Goal: Task Accomplishment & Management: Manage account settings

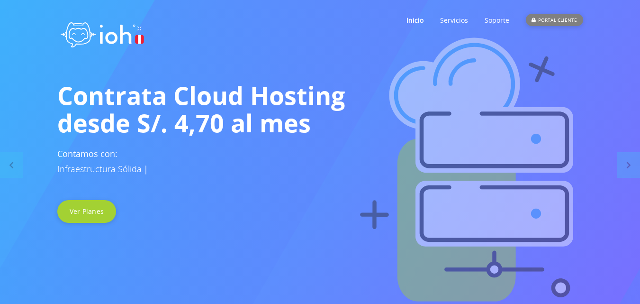
click at [559, 19] on div "PORTAL CLIENTE" at bounding box center [554, 20] width 57 height 12
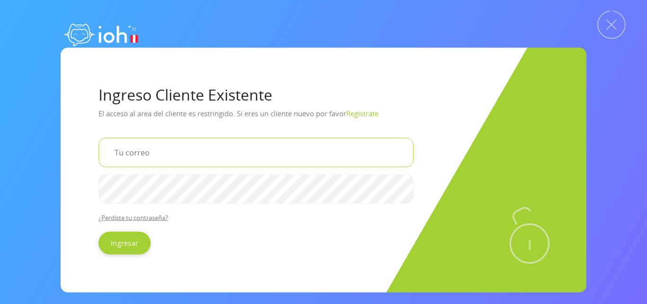
click at [205, 154] on input "email" at bounding box center [256, 151] width 315 height 29
type input "[EMAIL_ADDRESS][DOMAIN_NAME]"
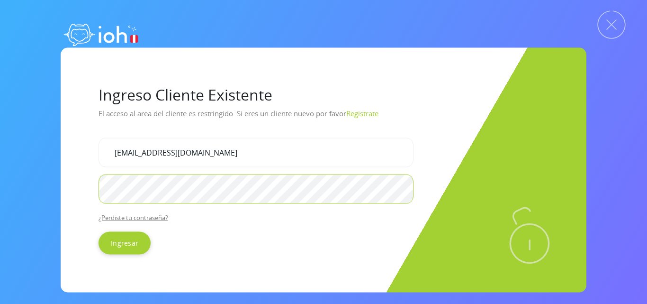
click at [99, 231] on input "Ingresar" at bounding box center [125, 242] width 52 height 23
